Goal: Task Accomplishment & Management: Complete application form

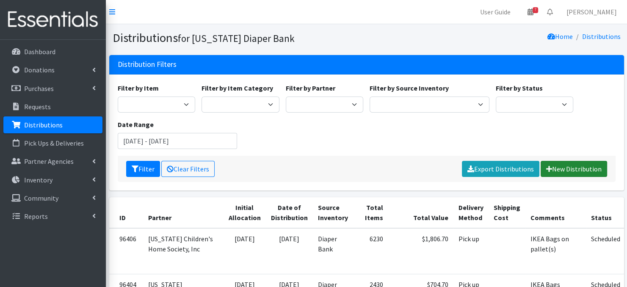
click at [570, 166] on link "New Distribution" at bounding box center [574, 169] width 66 height 16
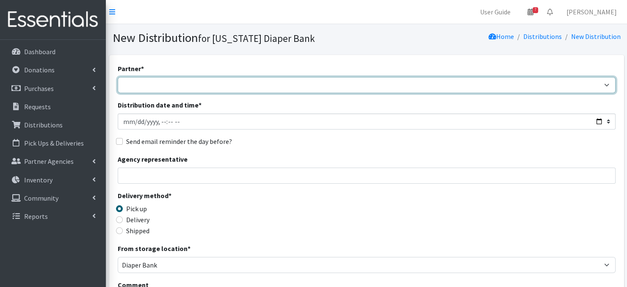
click at [129, 83] on select "Abide A Mother's Love BART - Benson Area Refugee Taskforce Big Brothers Big Sis…" at bounding box center [367, 85] width 498 height 16
select select "3893"
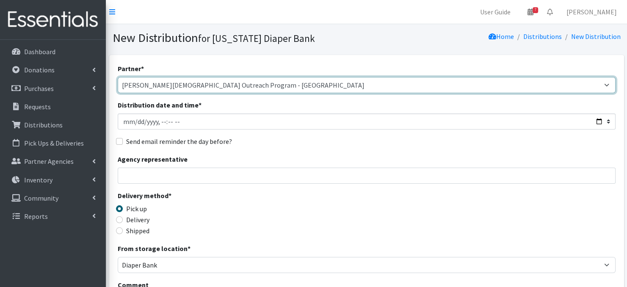
click at [118, 77] on select "Abide A Mother's Love BART - Benson Area Refugee Taskforce Big Brothers Big Sis…" at bounding box center [367, 85] width 498 height 16
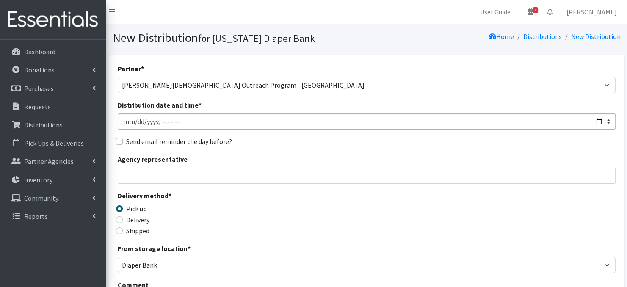
click at [136, 120] on input "Distribution date and time *" at bounding box center [367, 121] width 498 height 16
click at [167, 118] on input "Distribution date and time *" at bounding box center [367, 121] width 498 height 16
type input "2025-09-18T11:45"
click at [274, 232] on div "Delivery method * Pick up Delivery Shipped Shipping cost" at bounding box center [367, 217] width 498 height 53
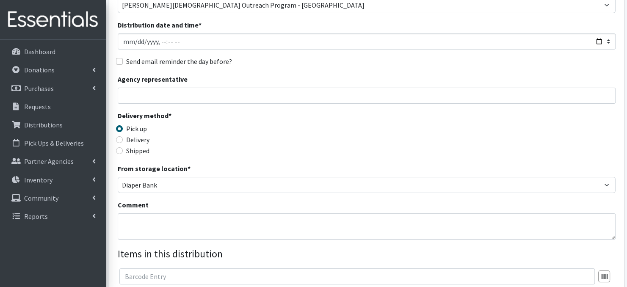
scroll to position [85, 0]
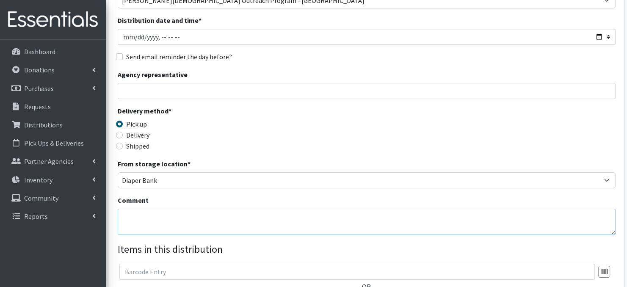
click at [155, 226] on textarea "Comment" at bounding box center [367, 222] width 498 height 26
paste textarea "IKEA Bags"
type textarea "IKEA Bags"
click at [253, 124] on div "Delivery method * Pick up Delivery Shipped Shipping cost" at bounding box center [367, 132] width 498 height 53
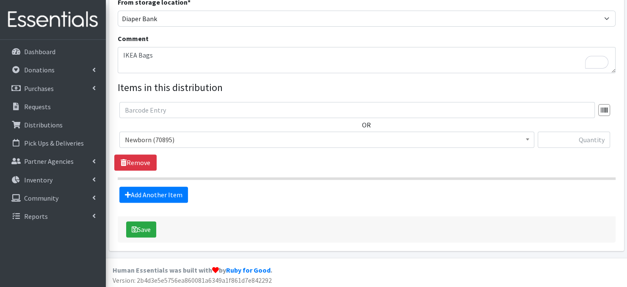
scroll to position [248, 0]
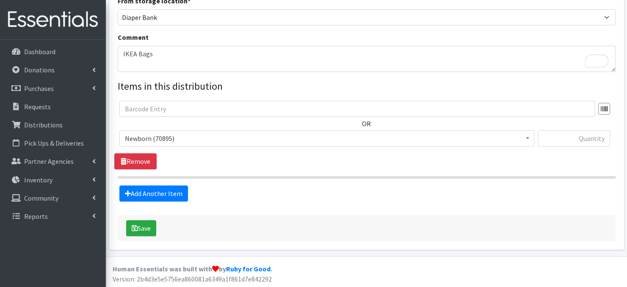
click at [526, 137] on b at bounding box center [527, 138] width 3 height 2
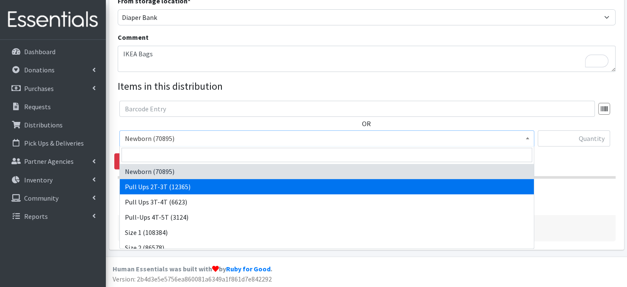
scroll to position [17, 0]
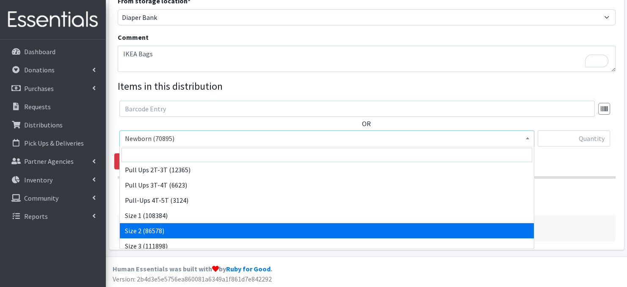
select select "3683"
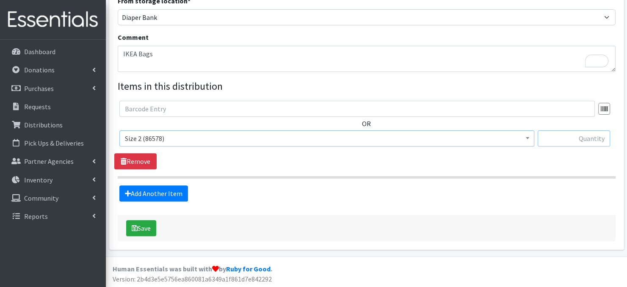
click at [553, 141] on input "text" at bounding box center [574, 138] width 72 height 16
type input "400"
click at [148, 192] on link "Add Another Item" at bounding box center [153, 193] width 69 height 16
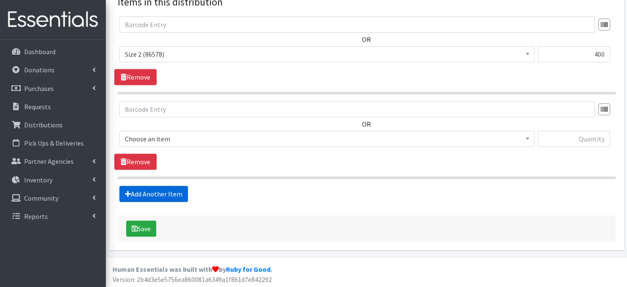
scroll to position [332, 0]
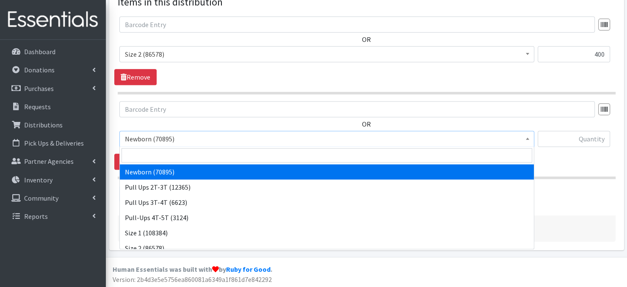
click at [527, 138] on b at bounding box center [527, 139] width 3 height 2
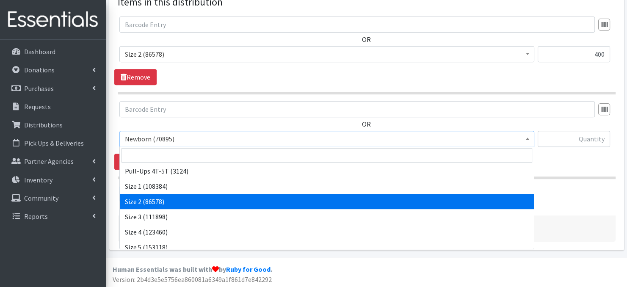
scroll to position [51, 0]
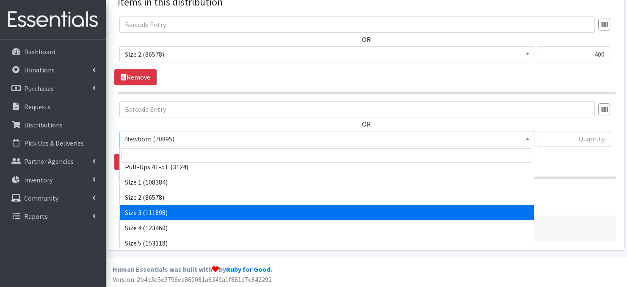
select select "3684"
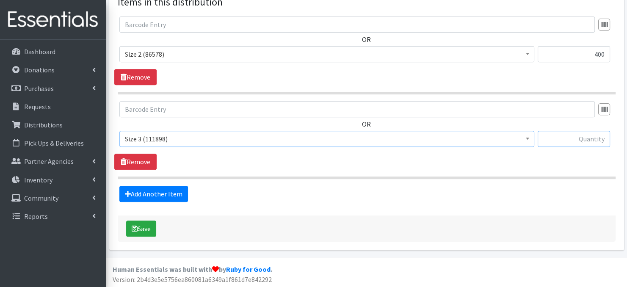
click at [567, 137] on input "text" at bounding box center [574, 139] width 72 height 16
type input "960"
click at [158, 193] on link "Add Another Item" at bounding box center [153, 194] width 69 height 16
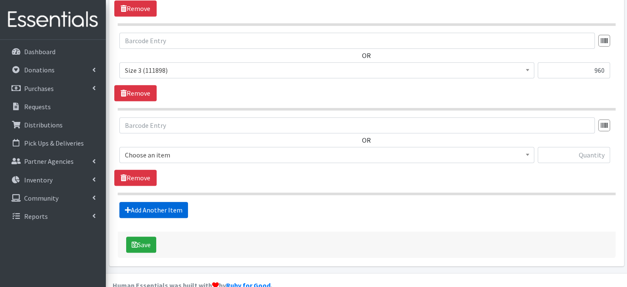
scroll to position [417, 0]
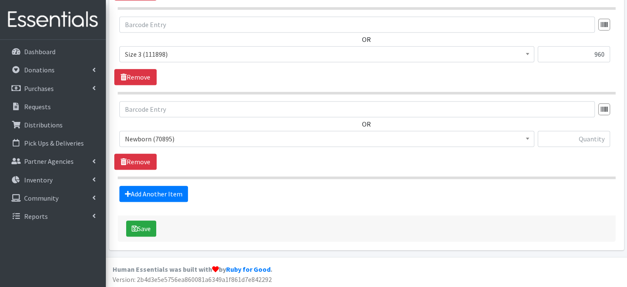
click at [525, 140] on span at bounding box center [527, 137] width 8 height 13
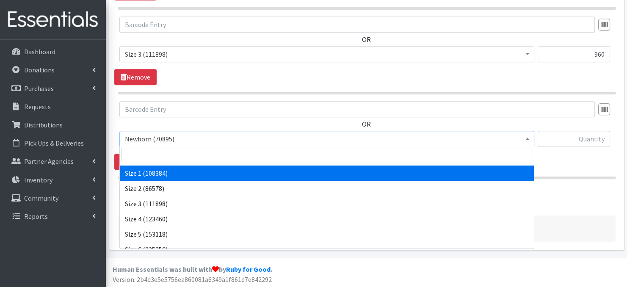
scroll to position [98, 0]
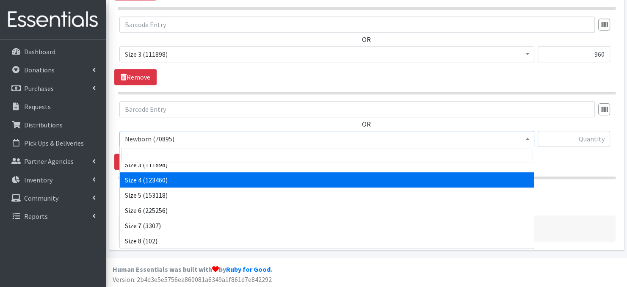
select select "3685"
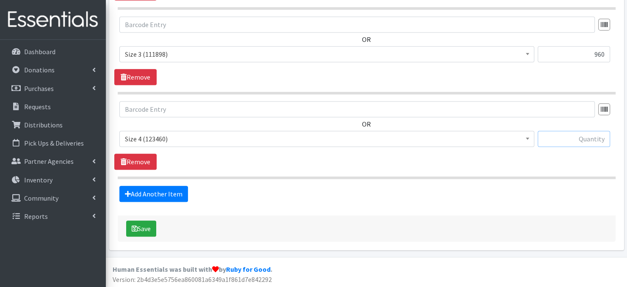
click at [558, 138] on input "text" at bounding box center [574, 139] width 72 height 16
type input "480"
click at [160, 193] on link "Add Another Item" at bounding box center [153, 194] width 69 height 16
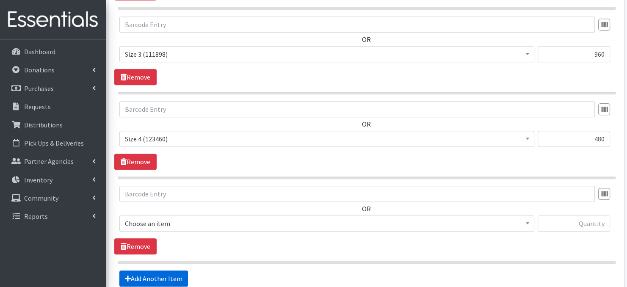
scroll to position [501, 0]
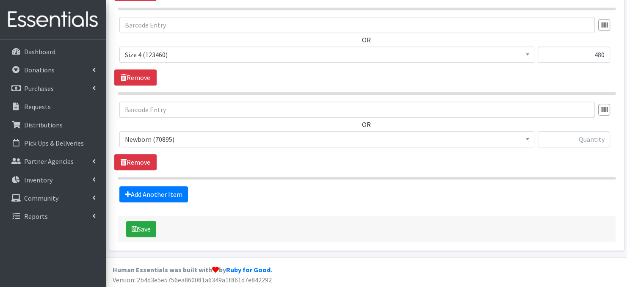
click at [527, 139] on span at bounding box center [527, 138] width 8 height 13
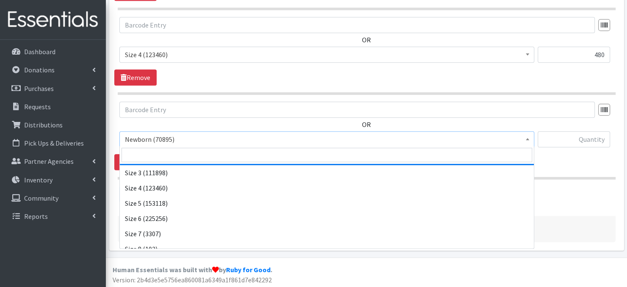
scroll to position [98, 0]
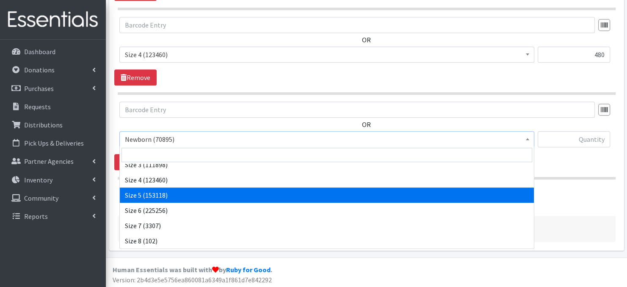
select select "3686"
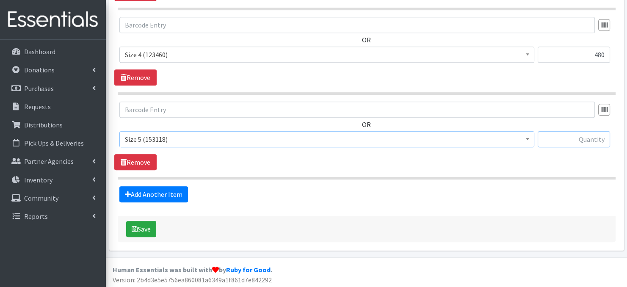
click at [559, 142] on input "text" at bounding box center [574, 139] width 72 height 16
type input "300"
click at [133, 193] on link "Add Another Item" at bounding box center [153, 194] width 69 height 16
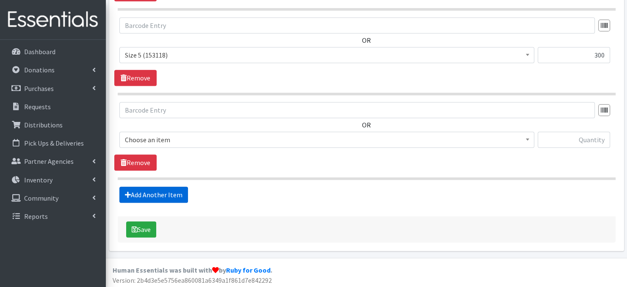
scroll to position [586, 0]
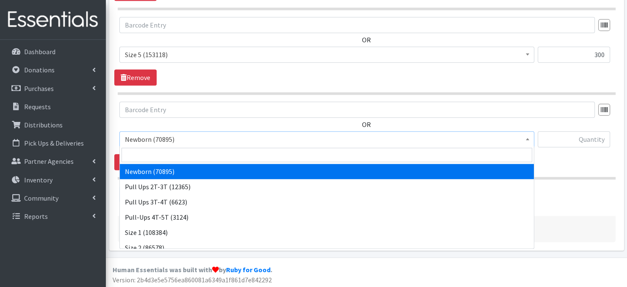
click at [524, 138] on span at bounding box center [527, 138] width 8 height 13
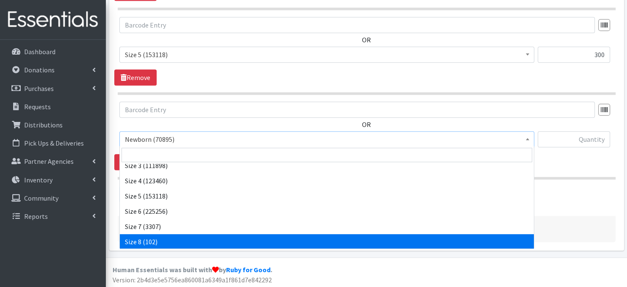
scroll to position [98, 0]
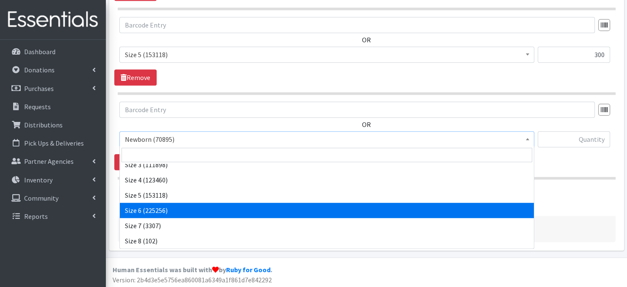
select select "3687"
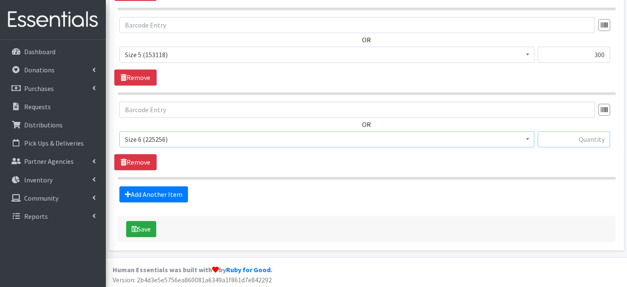
click at [554, 138] on input "text" at bounding box center [574, 139] width 72 height 16
type input "480"
click at [162, 196] on link "Add Another Item" at bounding box center [153, 194] width 69 height 16
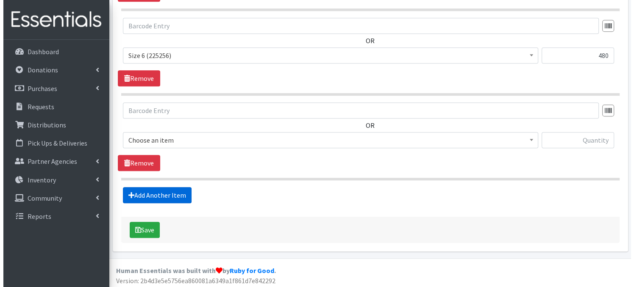
scroll to position [670, 0]
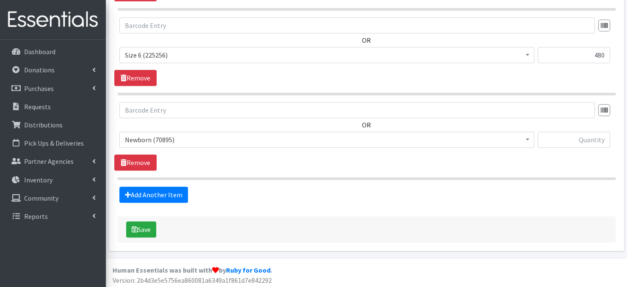
click at [525, 142] on span at bounding box center [527, 138] width 8 height 13
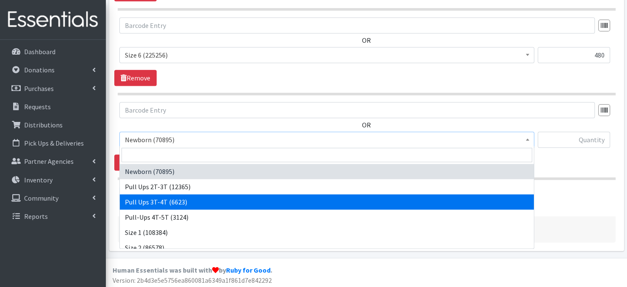
select select "3697"
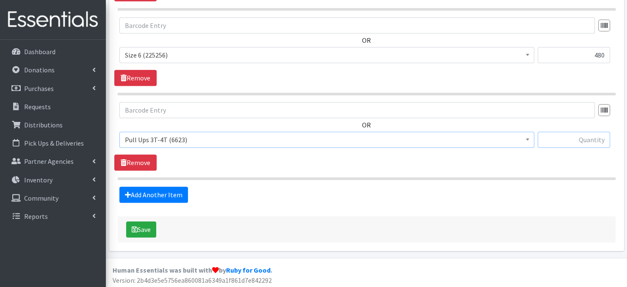
click at [574, 138] on input "text" at bounding box center [574, 140] width 72 height 16
type input "120"
click at [135, 230] on icon "submit" at bounding box center [135, 229] width 6 height 7
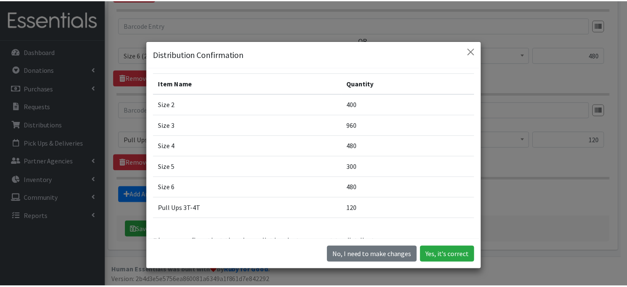
scroll to position [51, 0]
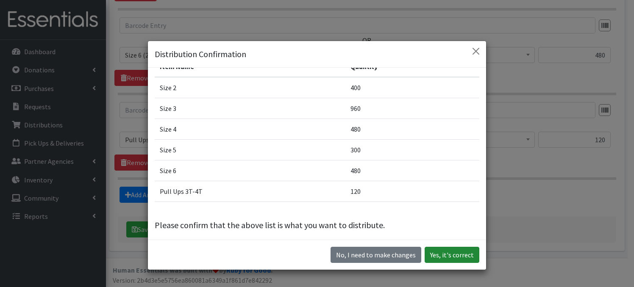
click at [443, 255] on button "Yes, it's correct" at bounding box center [451, 255] width 55 height 16
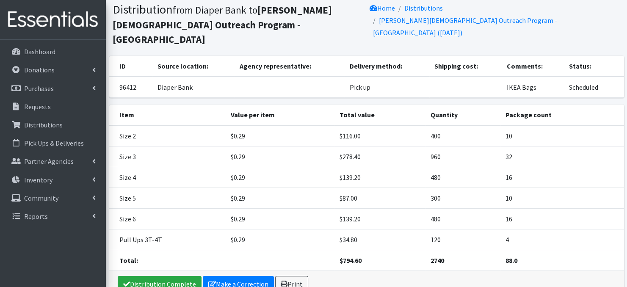
scroll to position [89, 0]
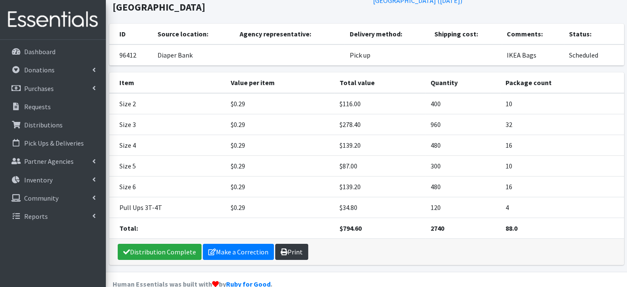
click at [285, 244] on link "Print" at bounding box center [291, 252] width 33 height 16
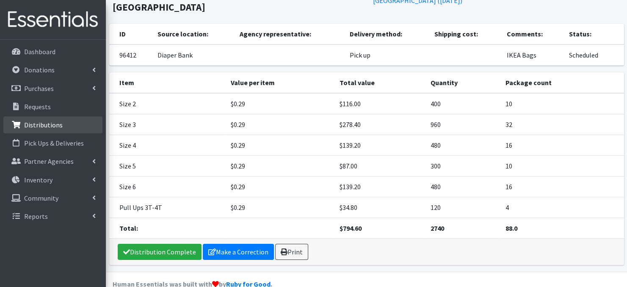
click at [49, 127] on p "Distributions" at bounding box center [43, 125] width 39 height 8
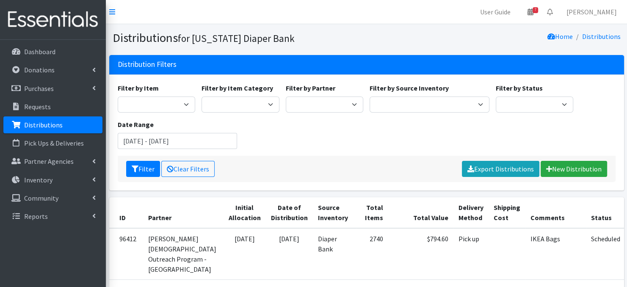
drag, startPoint x: 72, startPoint y: 122, endPoint x: 78, endPoint y: 122, distance: 5.6
click at [72, 122] on link "Distributions" at bounding box center [52, 124] width 99 height 17
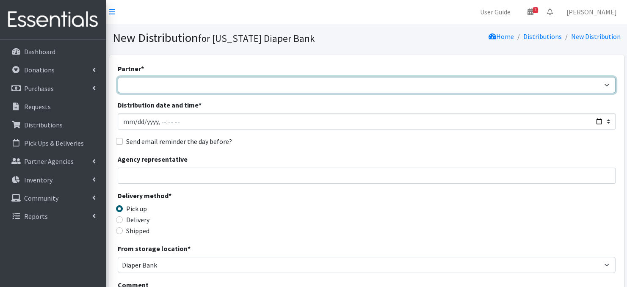
click at [155, 85] on select "Abide A Mother's Love BART - Benson Area Refugee Taskforce Big Brothers Big Sis…" at bounding box center [367, 85] width 498 height 16
select select "2861"
click at [118, 77] on select "Abide A Mother's Love [PERSON_NAME] Area Refugee Taskforce Big Brothers Big Sis…" at bounding box center [367, 85] width 498 height 16
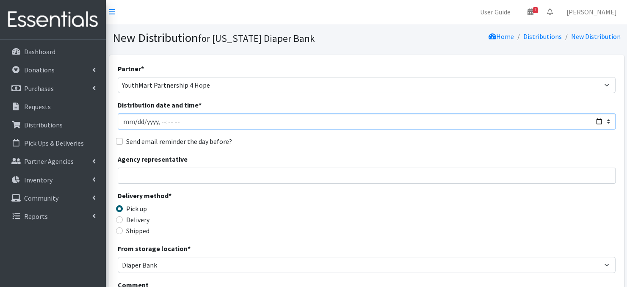
click at [136, 118] on input "Distribution date and time *" at bounding box center [367, 121] width 498 height 16
click at [158, 119] on input "Distribution date and time *" at bounding box center [367, 121] width 498 height 16
type input "2025-09-18T10:00"
click at [236, 188] on div "Partner * Abide A Mother's Love BART - Benson Area Refugee Taskforce Big Brothe…" at bounding box center [367, 257] width 498 height 386
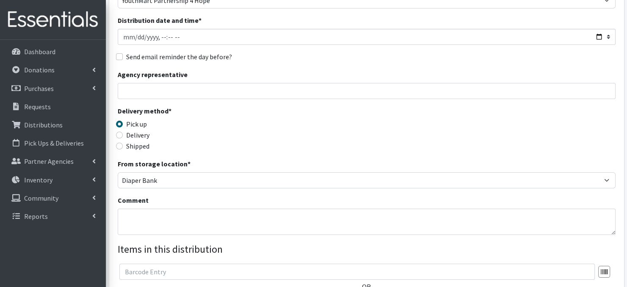
scroll to position [102, 0]
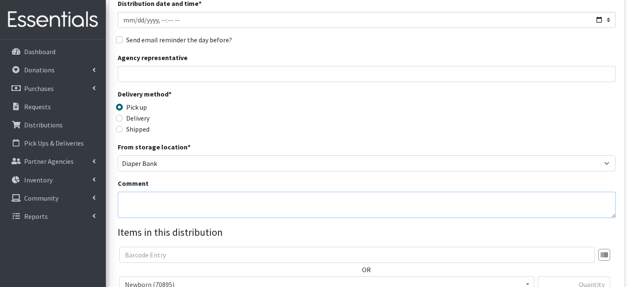
click at [148, 209] on textarea "Comment" at bounding box center [367, 205] width 498 height 26
paste textarea "IKEA Bags"
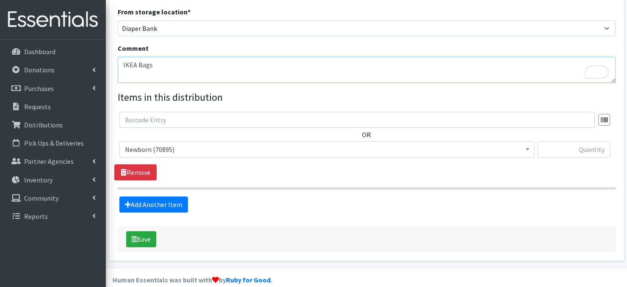
scroll to position [248, 0]
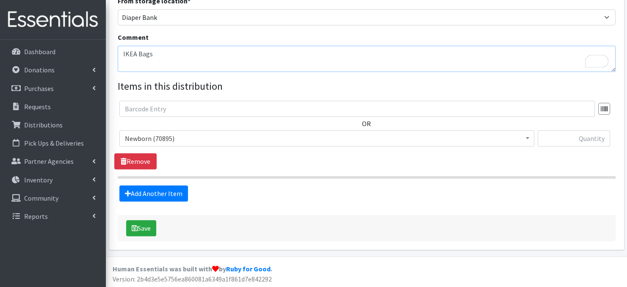
type textarea "IKEA Bags"
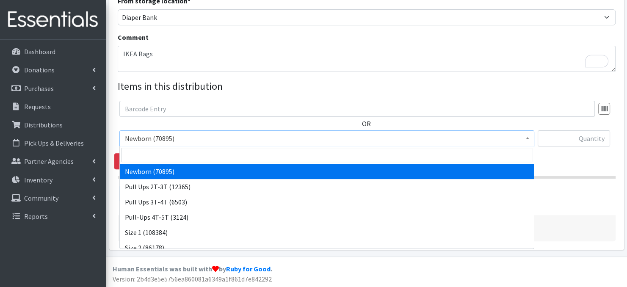
click at [529, 140] on span at bounding box center [527, 137] width 8 height 13
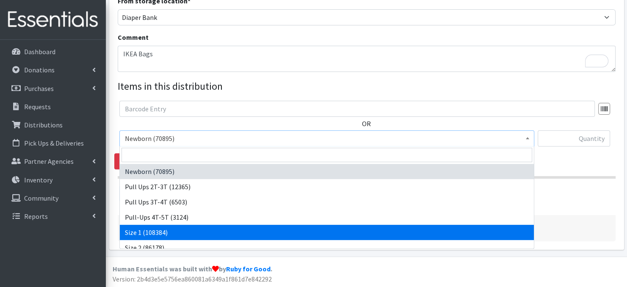
select select "3682"
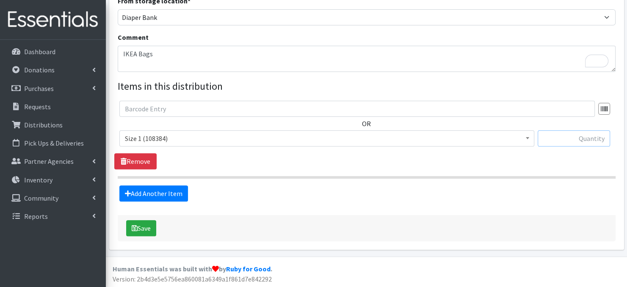
click at [554, 141] on input "text" at bounding box center [574, 138] width 72 height 16
type input "160"
click at [162, 193] on link "Add Another Item" at bounding box center [153, 193] width 69 height 16
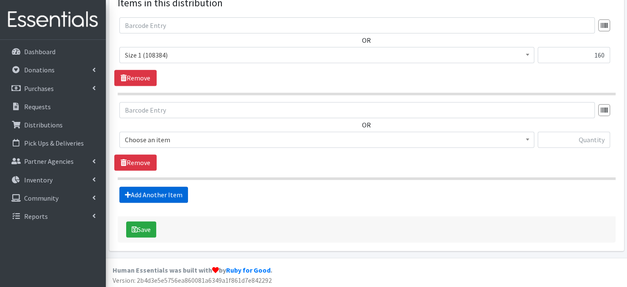
scroll to position [332, 0]
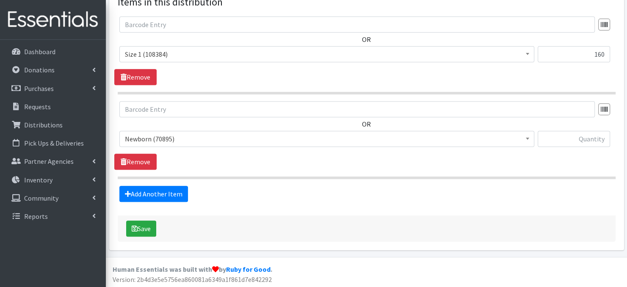
click at [529, 138] on span at bounding box center [527, 137] width 8 height 13
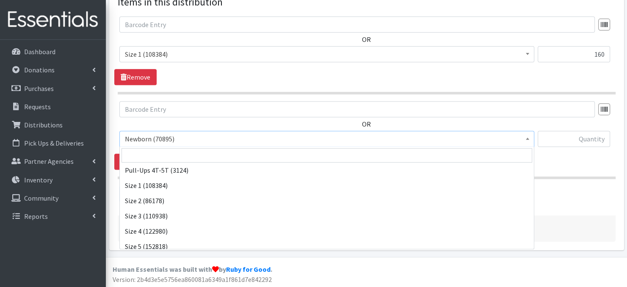
scroll to position [51, 0]
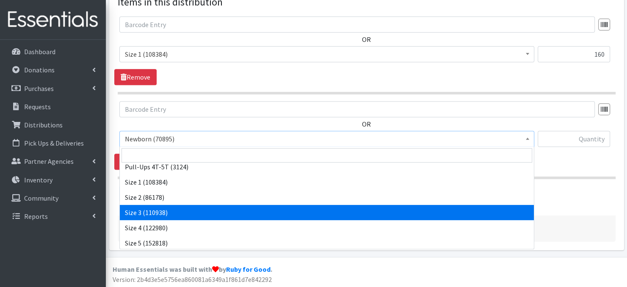
select select "3684"
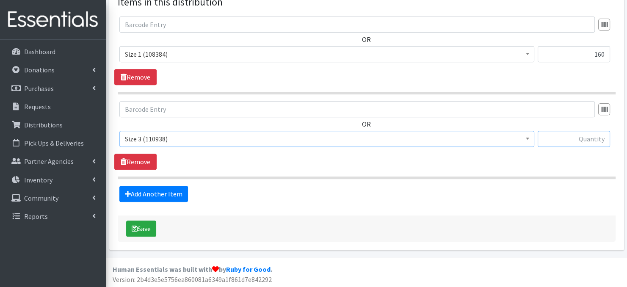
click at [557, 140] on input "text" at bounding box center [574, 139] width 72 height 16
type input "120"
click at [169, 195] on link "Add Another Item" at bounding box center [153, 194] width 69 height 16
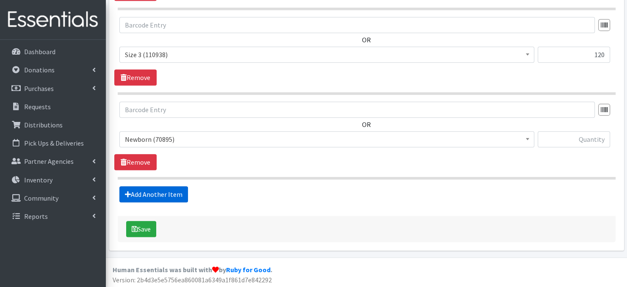
scroll to position [417, 0]
click at [520, 139] on span "Newborn (70895)" at bounding box center [327, 139] width 404 height 12
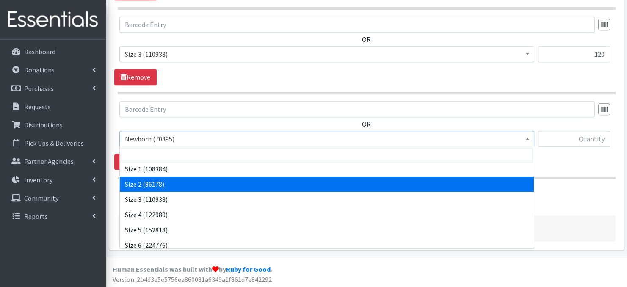
scroll to position [68, 0]
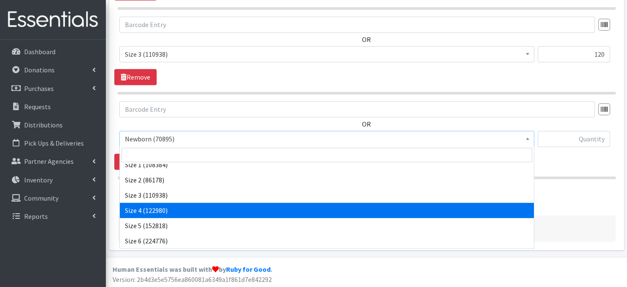
select select "3685"
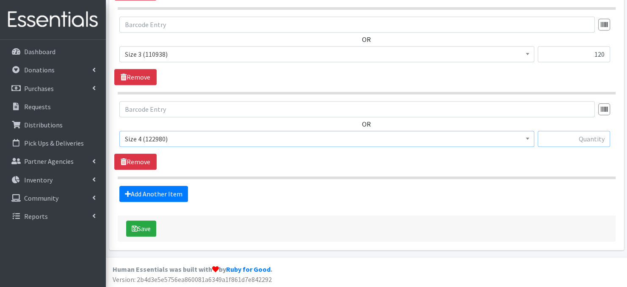
click at [565, 141] on input "text" at bounding box center [574, 139] width 72 height 16
type input "420"
click at [141, 192] on link "Add Another Item" at bounding box center [153, 194] width 69 height 16
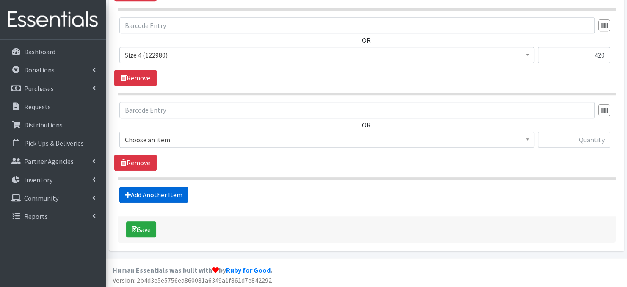
scroll to position [501, 0]
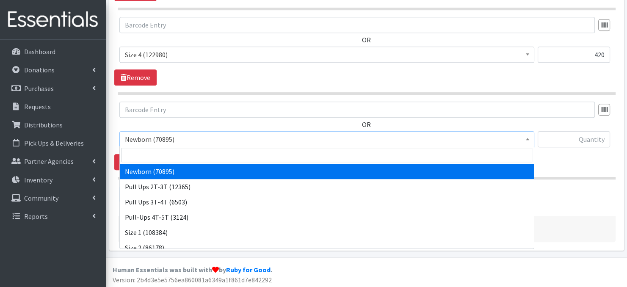
click at [529, 139] on span at bounding box center [527, 138] width 8 height 13
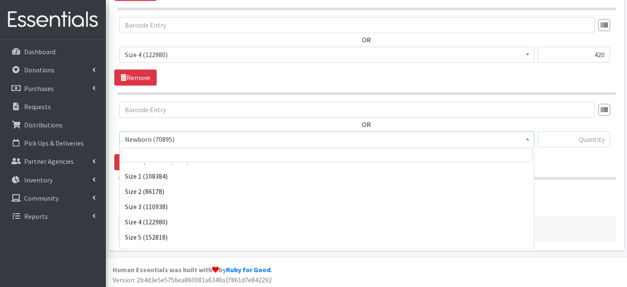
scroll to position [73, 0]
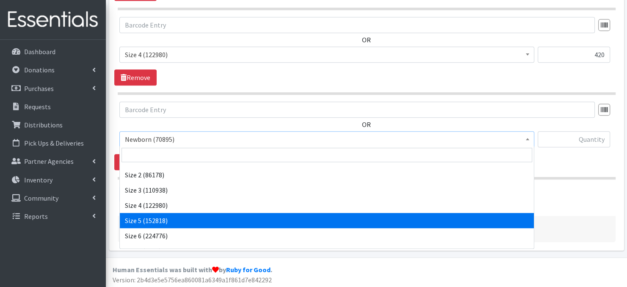
select select "3686"
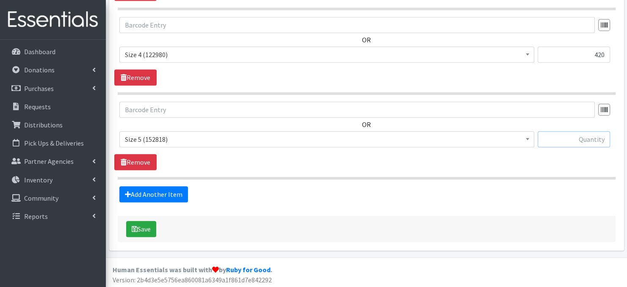
click at [551, 141] on input "text" at bounding box center [574, 139] width 72 height 16
type input "420"
click at [164, 196] on link "Add Another Item" at bounding box center [153, 194] width 69 height 16
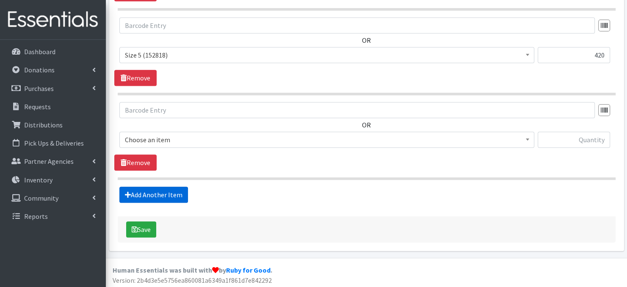
scroll to position [586, 0]
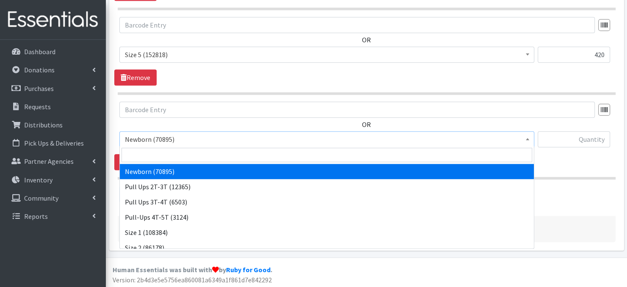
click at [529, 138] on b at bounding box center [527, 139] width 3 height 2
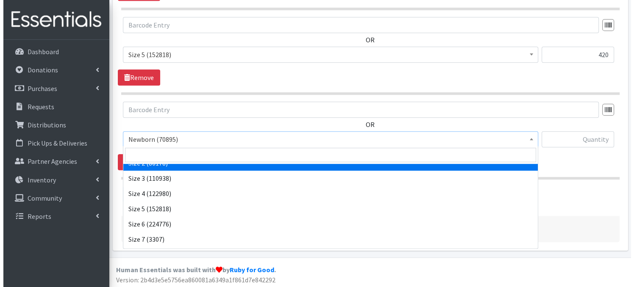
scroll to position [98, 0]
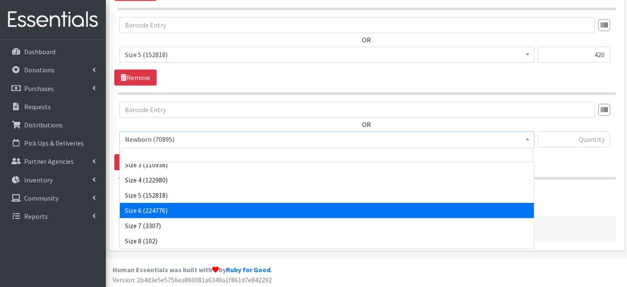
select select "3687"
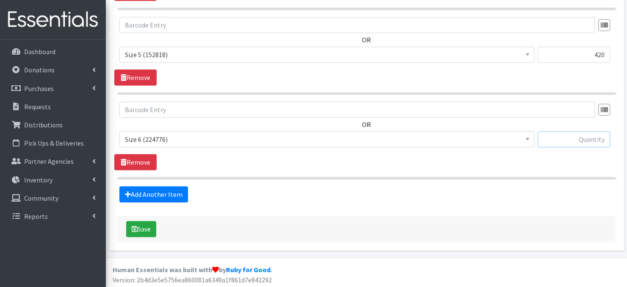
click at [563, 137] on input "text" at bounding box center [574, 139] width 72 height 16
type input "420"
click at [146, 228] on button "Save" at bounding box center [141, 229] width 30 height 16
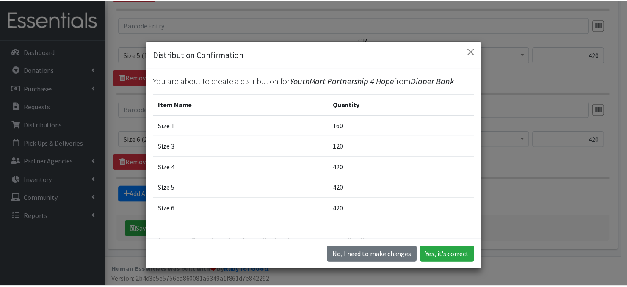
scroll to position [17, 0]
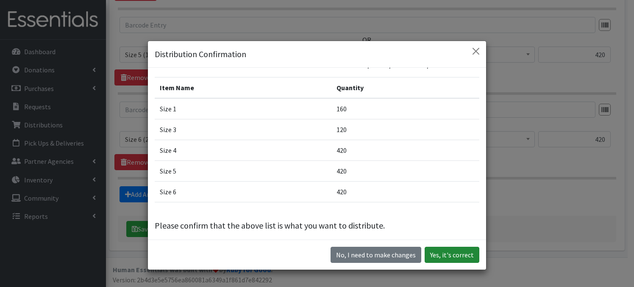
click at [450, 255] on button "Yes, it's correct" at bounding box center [451, 255] width 55 height 16
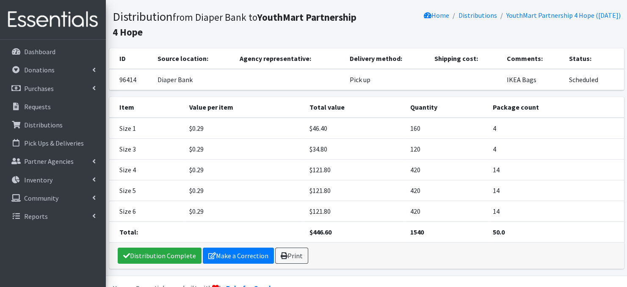
scroll to position [56, 0]
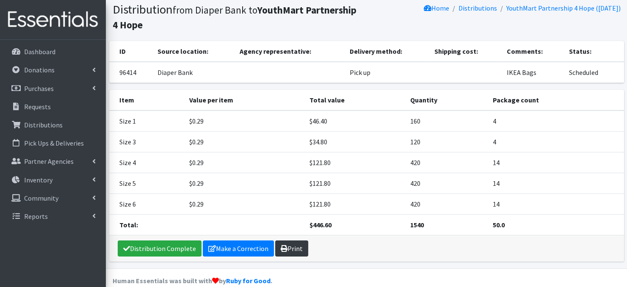
click at [295, 247] on link "Print" at bounding box center [291, 249] width 33 height 16
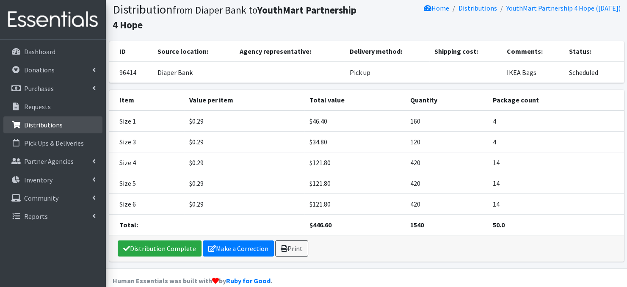
click at [53, 126] on p "Distributions" at bounding box center [43, 125] width 39 height 8
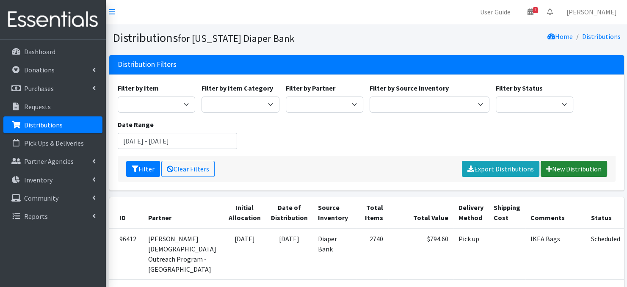
click at [568, 167] on link "New Distribution" at bounding box center [574, 169] width 66 height 16
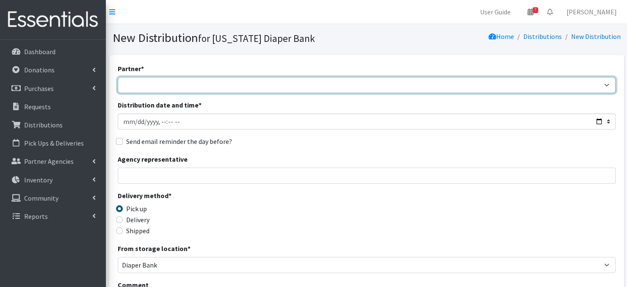
click at [136, 86] on select "Abide A Mother's Love [PERSON_NAME] Area Refugee Taskforce Big Brothers Big Sis…" at bounding box center [367, 85] width 498 height 16
select select "4634"
click at [118, 77] on select "Abide A Mother's Love BART - Benson Area Refugee Taskforce Big Brothers Big Sis…" at bounding box center [367, 85] width 498 height 16
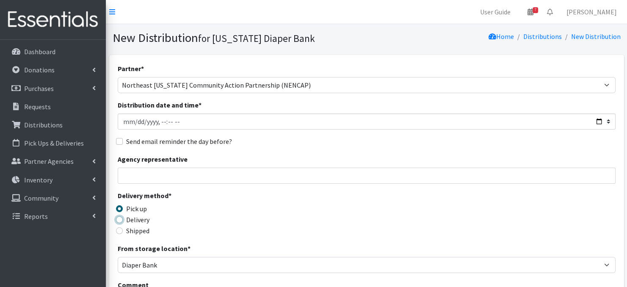
click at [119, 217] on input "Delivery" at bounding box center [119, 219] width 7 height 7
radio input "true"
click at [135, 122] on input "Distribution date and time *" at bounding box center [367, 121] width 498 height 16
click at [158, 119] on input "Distribution date and time *" at bounding box center [367, 121] width 498 height 16
click at [169, 119] on input "Distribution date and time *" at bounding box center [367, 121] width 498 height 16
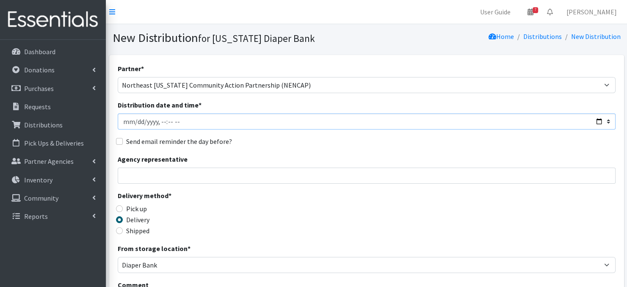
type input "2025-09-17T13:00"
click at [251, 188] on div "Partner * Abide A Mother's Love BART - Benson Area Refugee Taskforce Big Brothe…" at bounding box center [367, 257] width 498 height 386
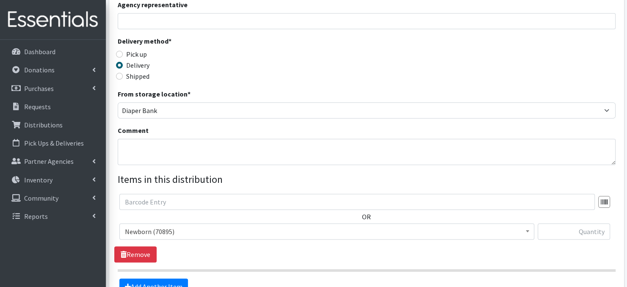
scroll to position [165, 0]
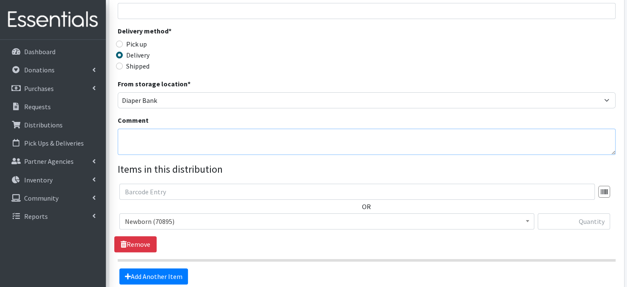
click at [152, 146] on textarea "Comment" at bounding box center [367, 142] width 498 height 26
paste textarea "IKEA Bags on pallet(s) (Delivered)"
type textarea "IKEA Bags on pallet(s) (Delivered)"
click at [320, 120] on div "Comment IKEA Bags on pallet(s) (Delivered)" at bounding box center [367, 135] width 498 height 40
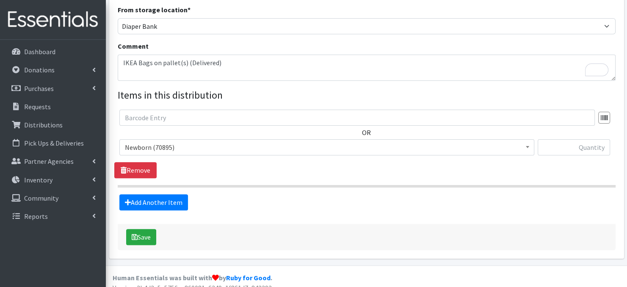
scroll to position [248, 0]
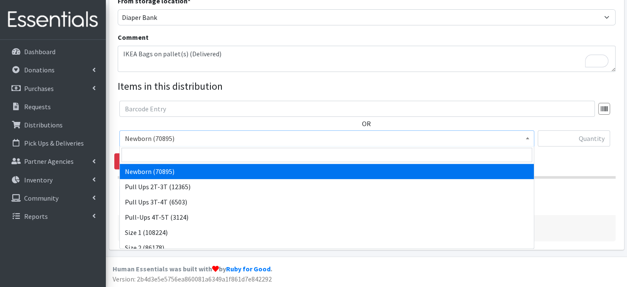
click at [520, 140] on span "Newborn (70895)" at bounding box center [327, 139] width 404 height 12
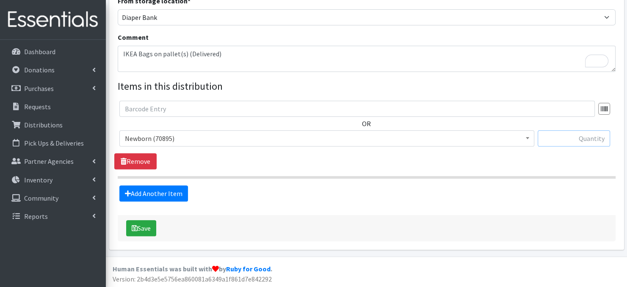
click at [561, 138] on input "text" at bounding box center [574, 138] width 72 height 16
type input "960"
click at [149, 194] on link "Add Another Item" at bounding box center [153, 193] width 69 height 16
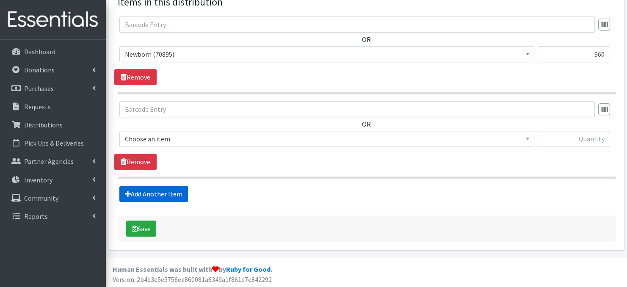
scroll to position [332, 0]
click at [523, 139] on span at bounding box center [527, 137] width 8 height 13
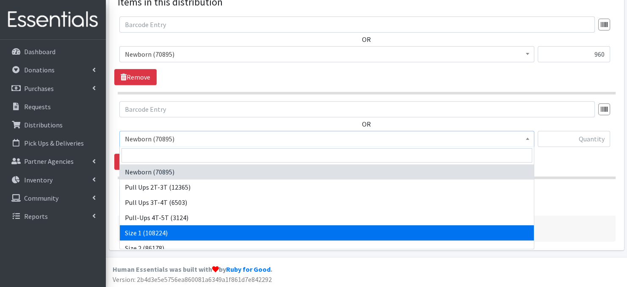
select select "3682"
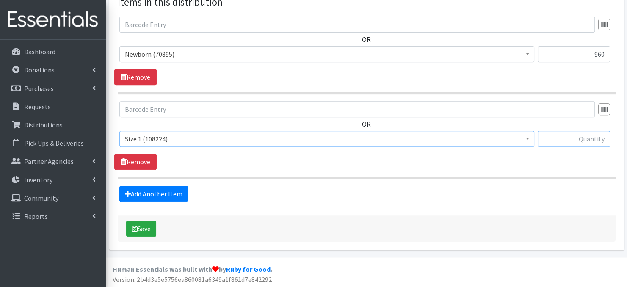
click at [576, 141] on input "text" at bounding box center [574, 139] width 72 height 16
type input "1120"
click at [176, 194] on link "Add Another Item" at bounding box center [153, 194] width 69 height 16
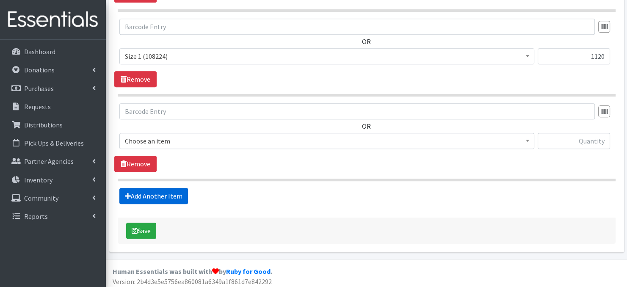
scroll to position [417, 0]
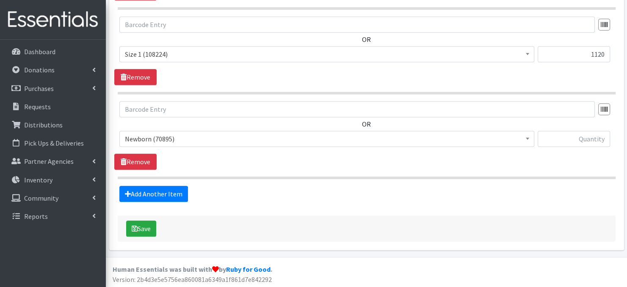
click at [523, 138] on span at bounding box center [527, 137] width 8 height 13
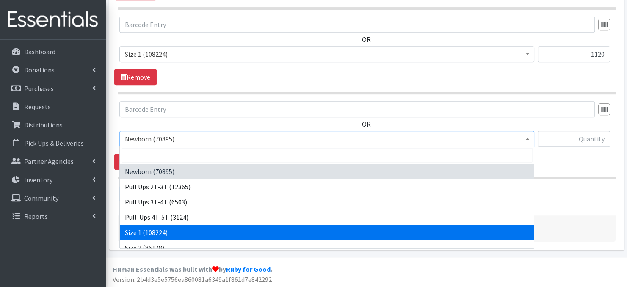
scroll to position [17, 0]
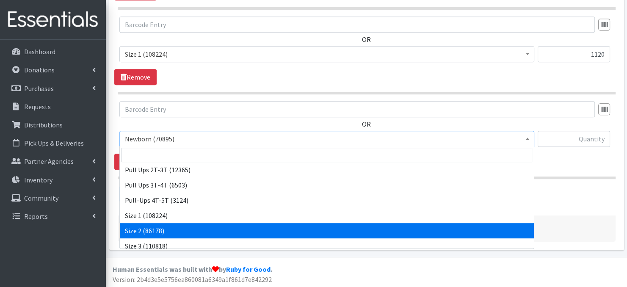
select select "3683"
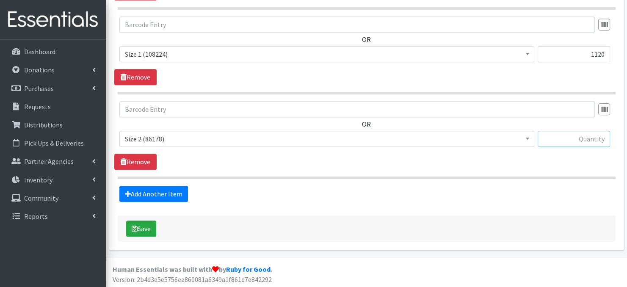
click at [549, 139] on input "text" at bounding box center [574, 139] width 72 height 16
type input "1440"
click at [161, 194] on link "Add Another Item" at bounding box center [153, 194] width 69 height 16
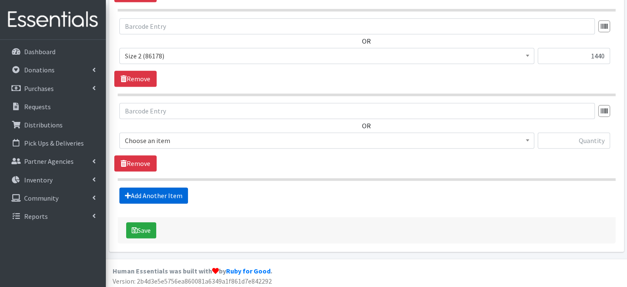
scroll to position [501, 0]
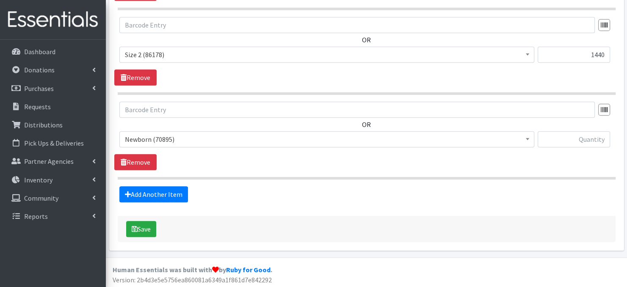
click at [521, 138] on span "Newborn (70895)" at bounding box center [327, 139] width 404 height 12
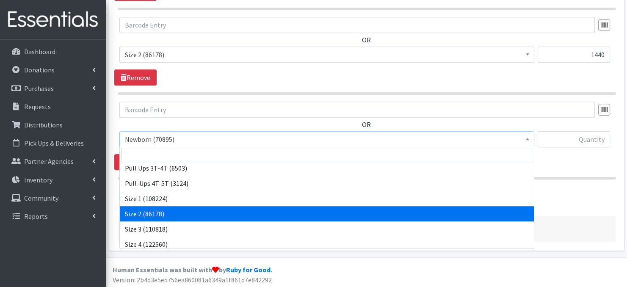
scroll to position [51, 0]
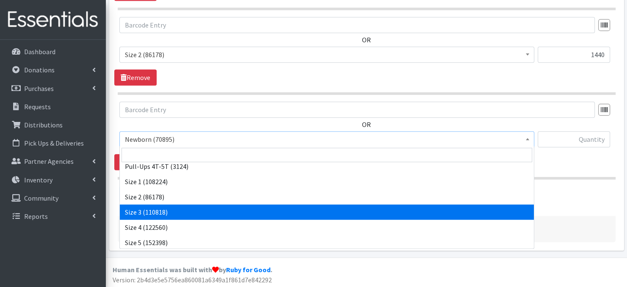
select select "3684"
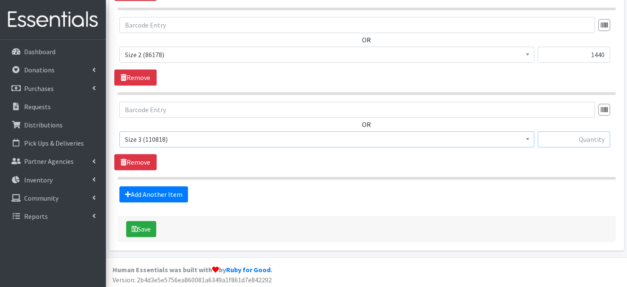
click at [567, 138] on input "text" at bounding box center [574, 139] width 72 height 16
type input "1680"
click at [174, 195] on link "Add Another Item" at bounding box center [153, 194] width 69 height 16
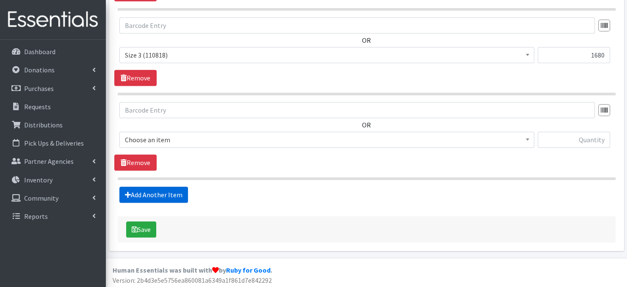
scroll to position [586, 0]
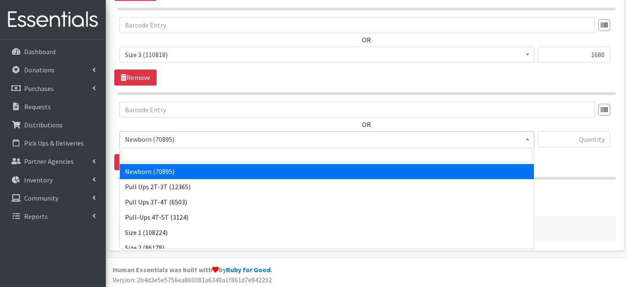
click at [530, 140] on span at bounding box center [527, 138] width 8 height 13
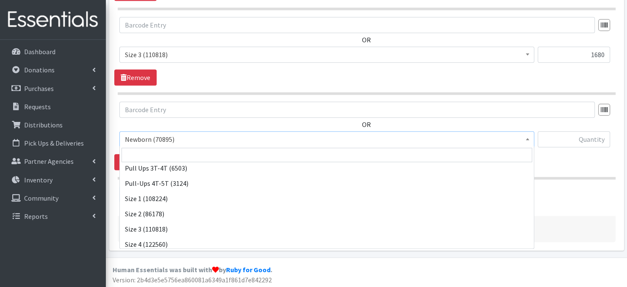
scroll to position [98, 0]
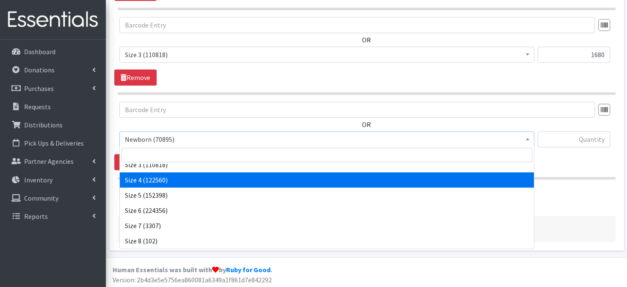
select select "3685"
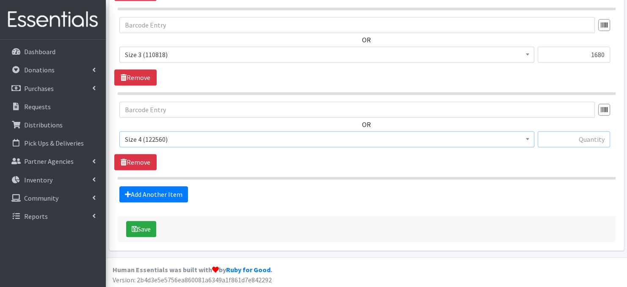
click at [580, 137] on input "text" at bounding box center [574, 139] width 72 height 16
type input "2640"
click at [169, 194] on link "Add Another Item" at bounding box center [153, 194] width 69 height 16
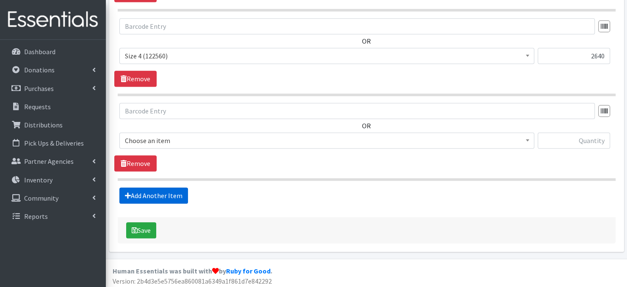
scroll to position [670, 0]
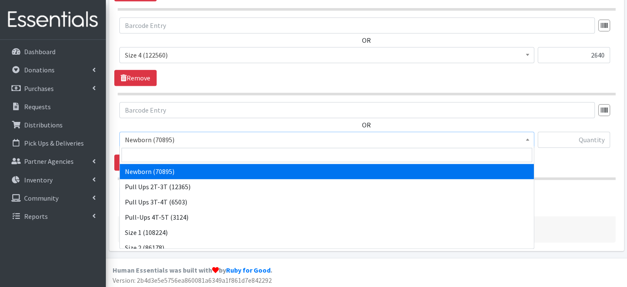
click at [526, 138] on b at bounding box center [527, 139] width 3 height 2
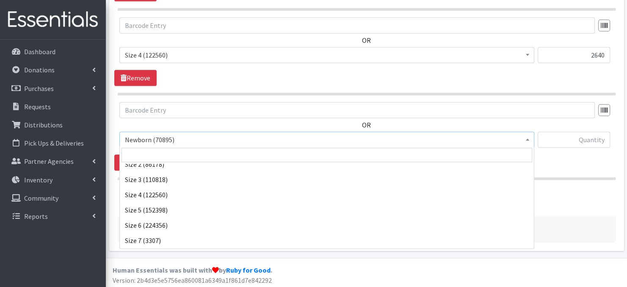
scroll to position [98, 0]
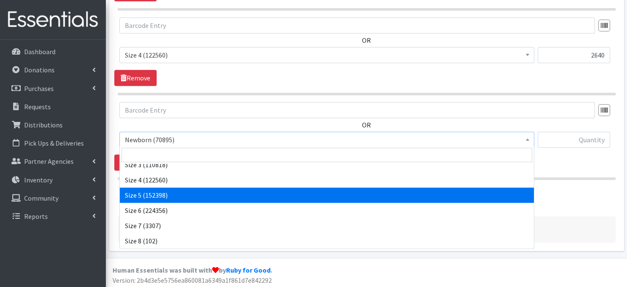
select select "3686"
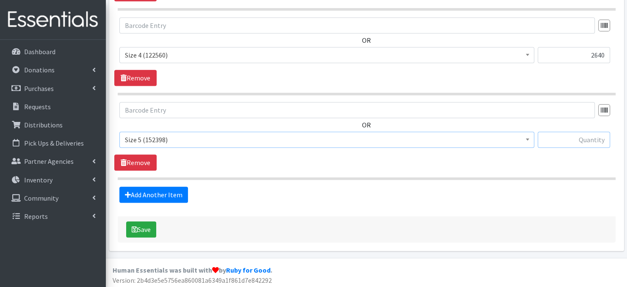
click at [558, 139] on input "text" at bounding box center [574, 140] width 72 height 16
type input "3480"
click at [161, 191] on link "Add Another Item" at bounding box center [153, 195] width 69 height 16
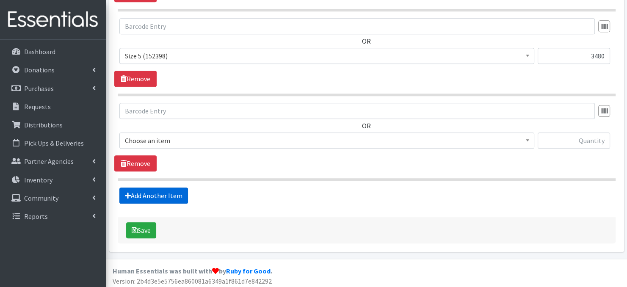
scroll to position [754, 0]
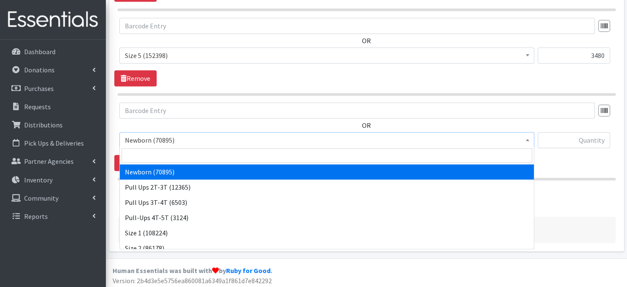
click at [527, 140] on span at bounding box center [527, 139] width 8 height 13
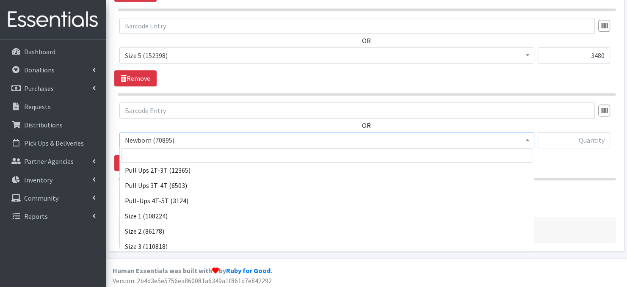
scroll to position [73, 0]
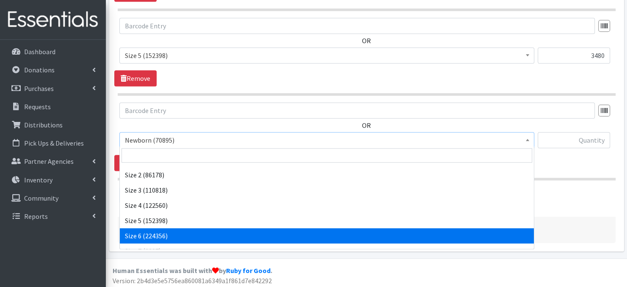
select select "3687"
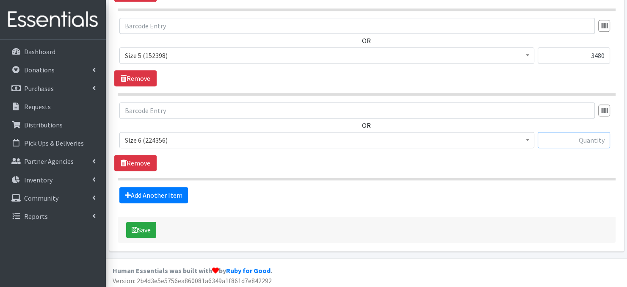
click at [566, 141] on input "text" at bounding box center [574, 140] width 72 height 16
type input "2700"
click at [166, 196] on link "Add Another Item" at bounding box center [153, 195] width 69 height 16
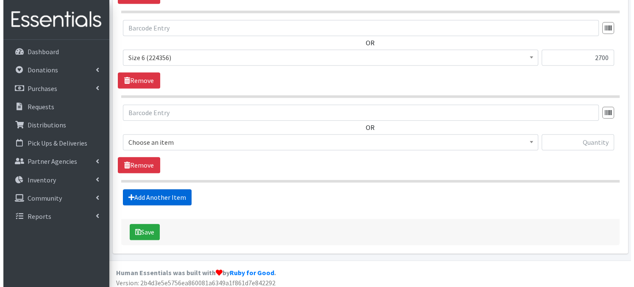
scroll to position [839, 0]
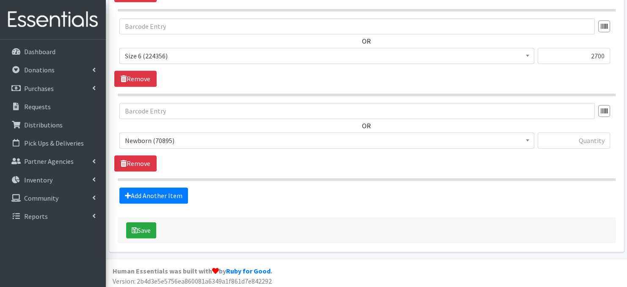
click at [530, 140] on span at bounding box center [527, 139] width 8 height 13
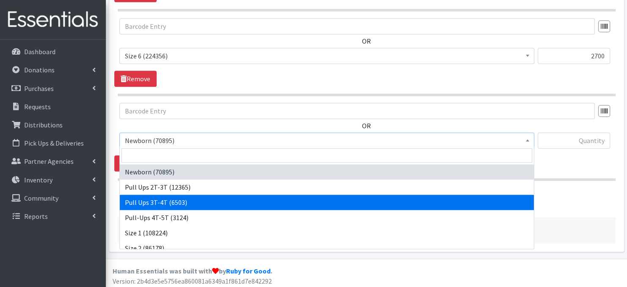
select select "3697"
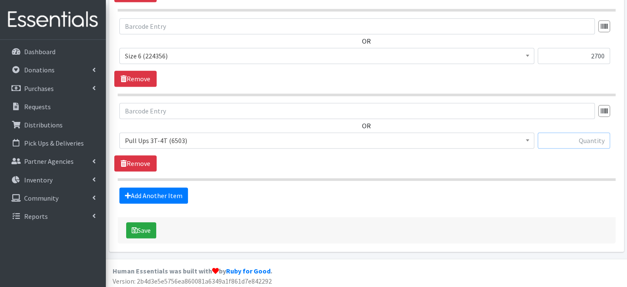
click at [584, 138] on input "text" at bounding box center [574, 141] width 72 height 16
type input "150"
click at [142, 227] on button "Save" at bounding box center [141, 230] width 30 height 16
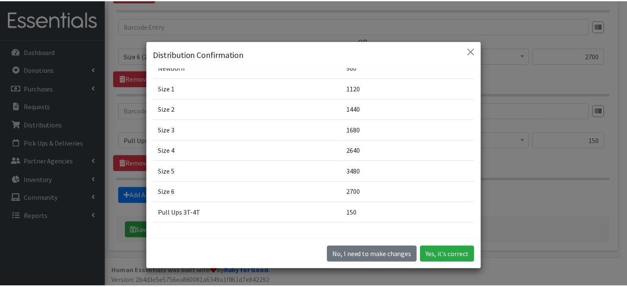
scroll to position [96, 0]
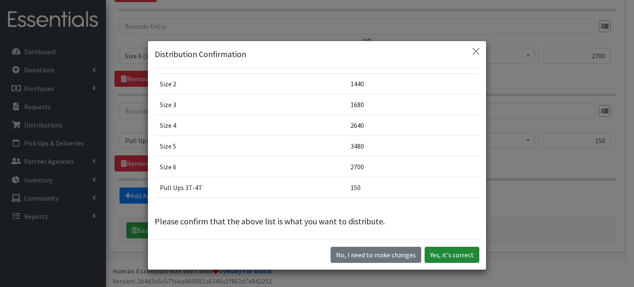
click at [451, 256] on button "Yes, it's correct" at bounding box center [451, 255] width 55 height 16
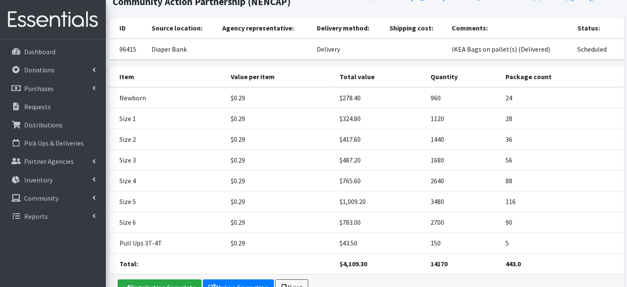
scroll to position [130, 0]
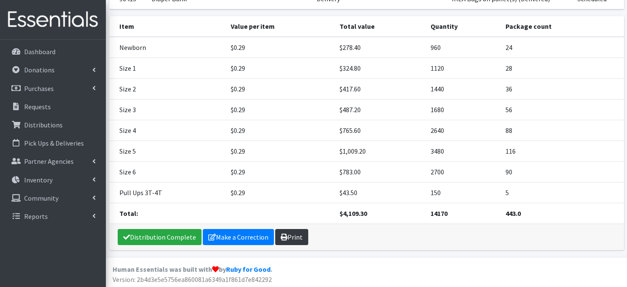
click at [289, 237] on link "Print" at bounding box center [291, 237] width 33 height 16
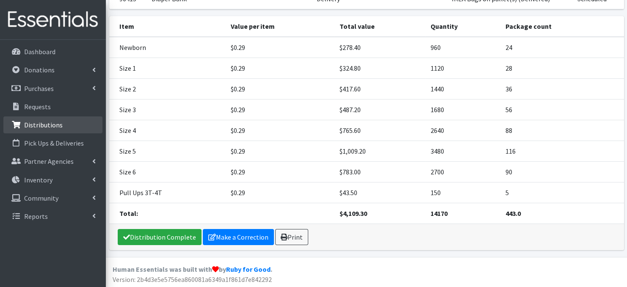
click at [43, 127] on p "Distributions" at bounding box center [43, 125] width 39 height 8
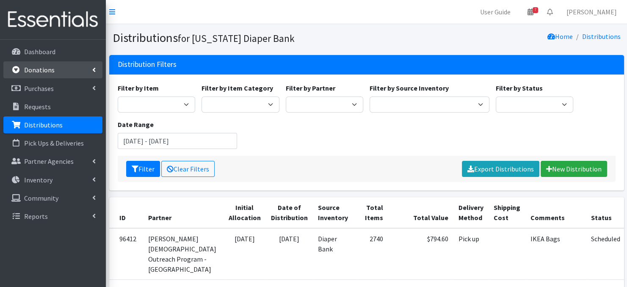
click at [34, 71] on p "Donations" at bounding box center [39, 70] width 30 height 8
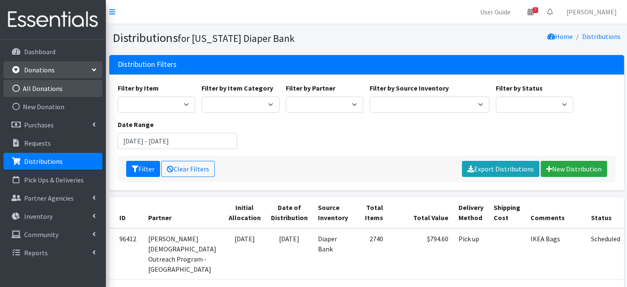
click at [14, 89] on icon at bounding box center [16, 89] width 11 height 8
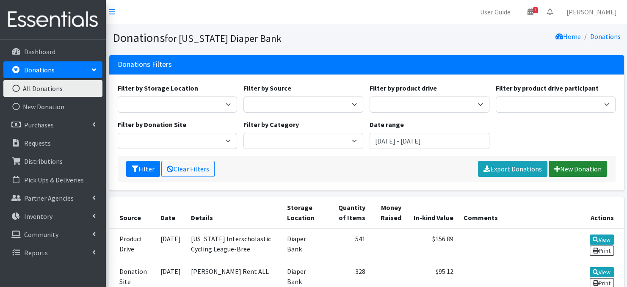
click at [573, 170] on link "New Donation" at bounding box center [578, 169] width 58 height 16
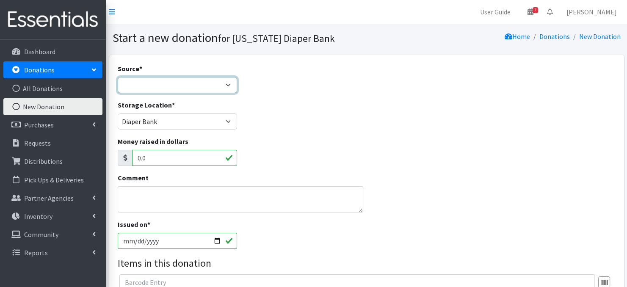
click at [227, 86] on select "Product Drive Manufacturer Donation Site Misc. Donation" at bounding box center [178, 85] width 120 height 16
select select "Misc. Donation"
click at [118, 77] on select "Product Drive Manufacturer Donation Site Misc. Donation" at bounding box center [178, 85] width 120 height 16
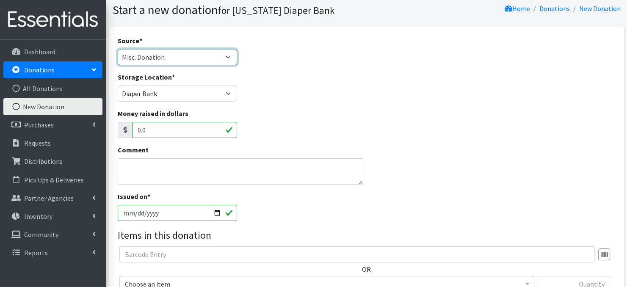
scroll to position [34, 0]
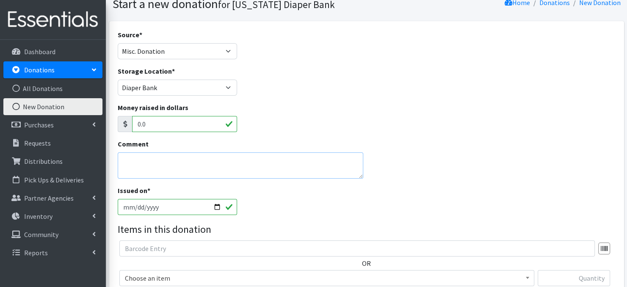
click at [186, 167] on textarea "Comment" at bounding box center [241, 165] width 246 height 26
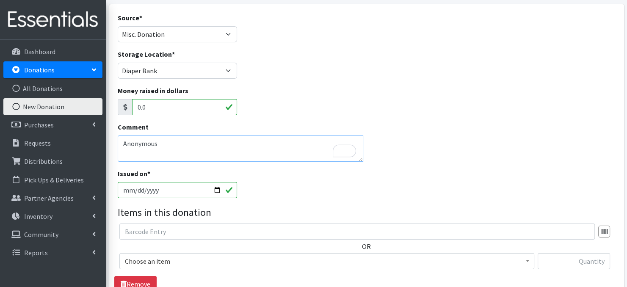
scroll to position [107, 0]
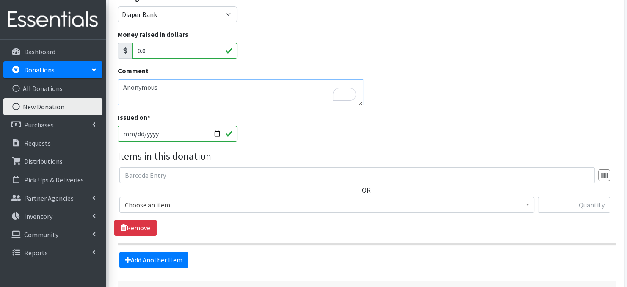
type textarea "Anonymous"
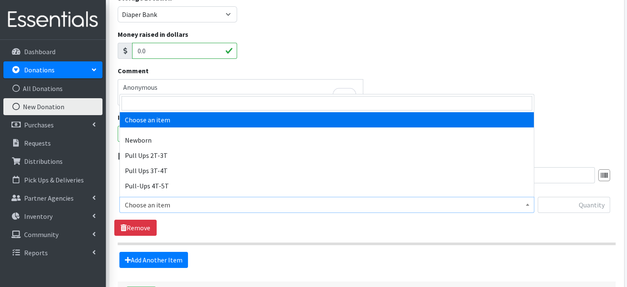
click at [521, 202] on span "Choose an item" at bounding box center [327, 205] width 404 height 12
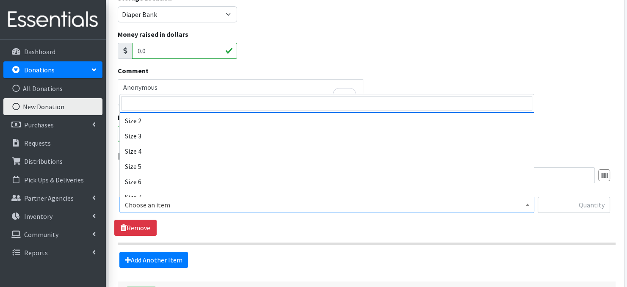
scroll to position [113, 0]
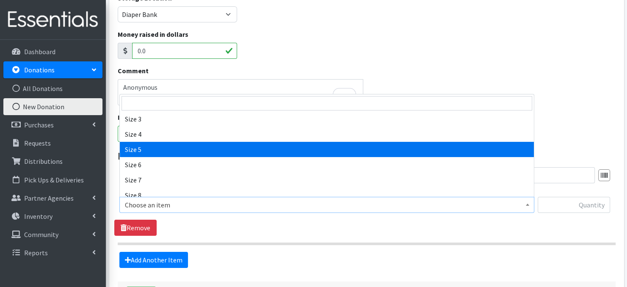
select select "3686"
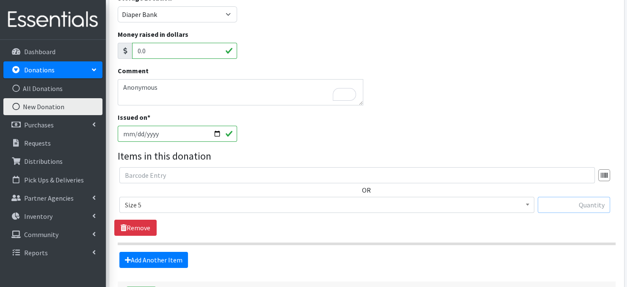
click at [581, 208] on input "text" at bounding box center [574, 205] width 72 height 16
click at [578, 203] on input "text" at bounding box center [574, 205] width 72 height 16
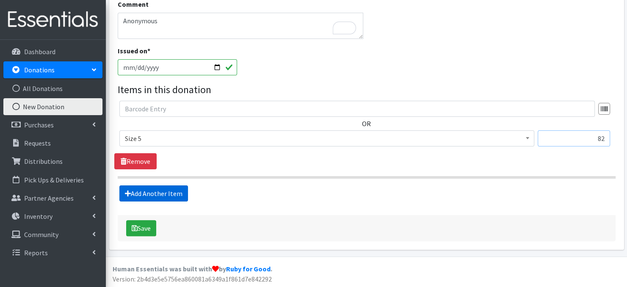
type input "82"
click at [149, 197] on link "Add Another Item" at bounding box center [153, 193] width 69 height 16
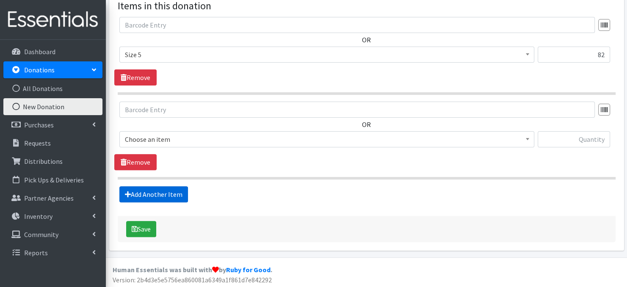
scroll to position [258, 0]
click at [527, 138] on b at bounding box center [527, 139] width 3 height 2
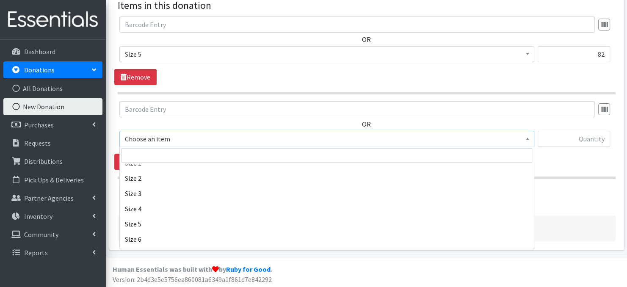
scroll to position [119, 0]
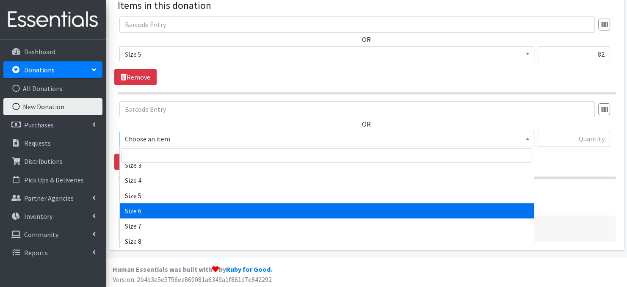
select select "3687"
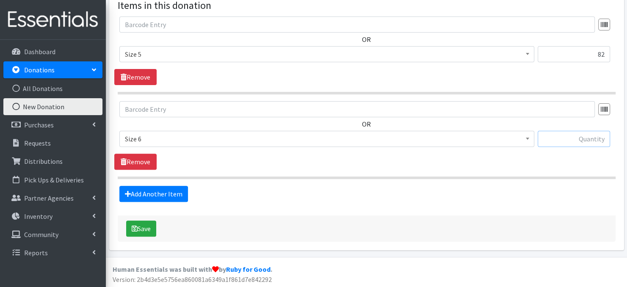
click at [577, 142] on input "text" at bounding box center [574, 139] width 72 height 16
type input "158"
click at [147, 227] on button "Save" at bounding box center [141, 229] width 30 height 16
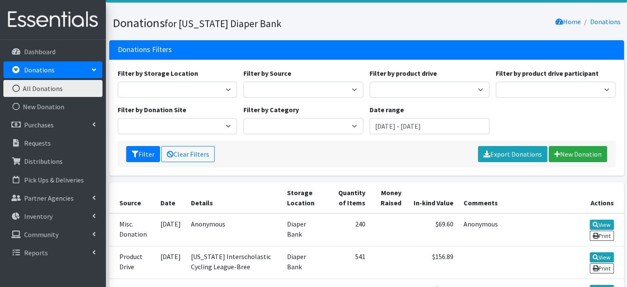
scroll to position [63, 0]
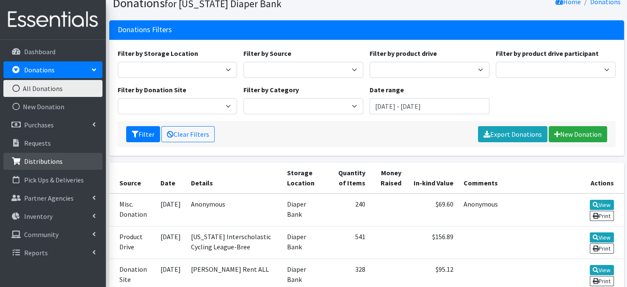
click at [28, 166] on p "Distributions" at bounding box center [43, 161] width 39 height 8
